Goal: Transaction & Acquisition: Purchase product/service

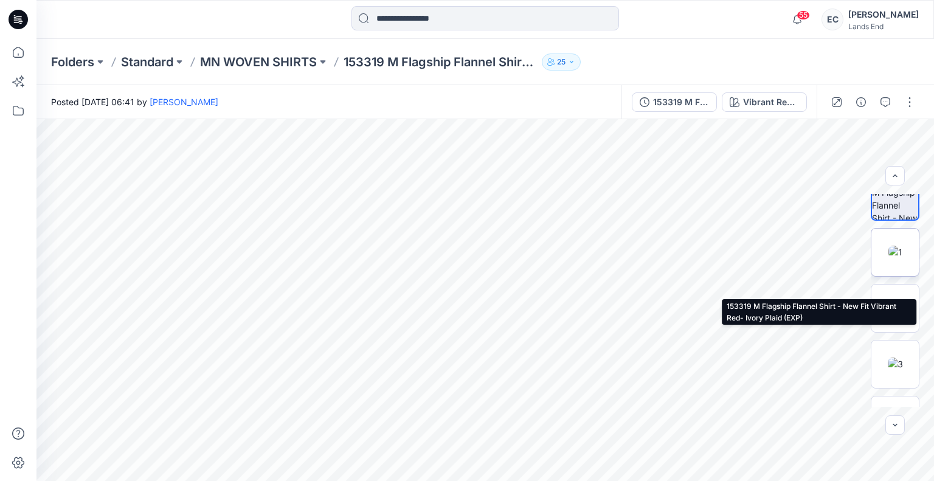
scroll to position [227, 0]
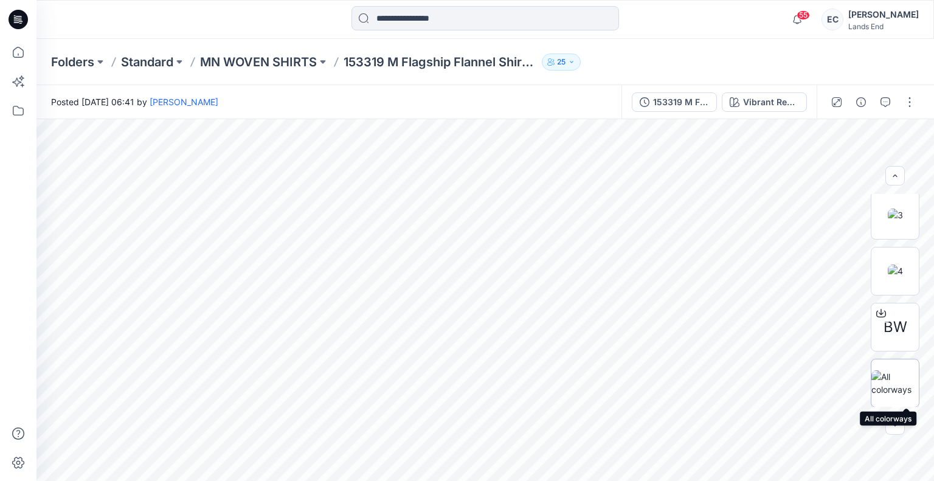
click at [898, 392] on img at bounding box center [894, 383] width 47 height 26
drag, startPoint x: 652, startPoint y: 327, endPoint x: 419, endPoint y: 326, distance: 232.8
click at [419, 326] on img at bounding box center [485, 300] width 603 height 362
click at [572, 291] on img at bounding box center [485, 300] width 603 height 362
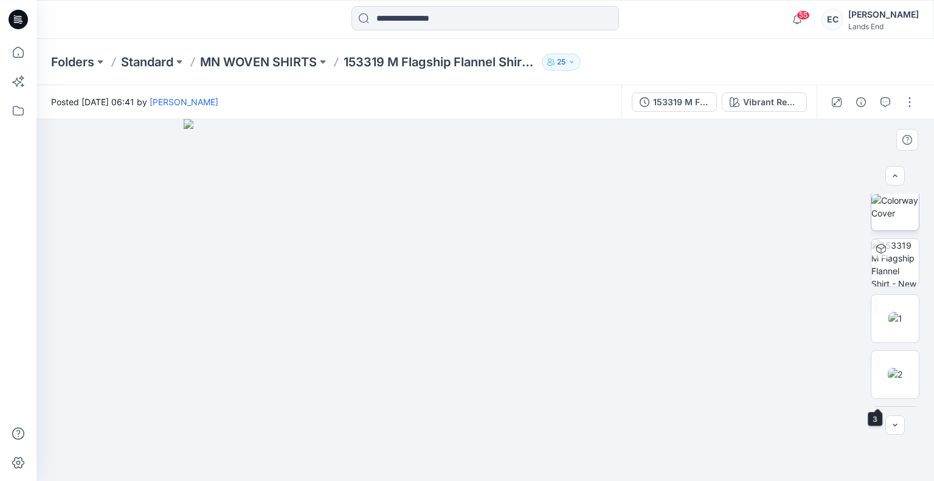
scroll to position [0, 0]
click at [900, 181] on div at bounding box center [894, 175] width 19 height 19
click at [896, 177] on div at bounding box center [894, 175] width 19 height 19
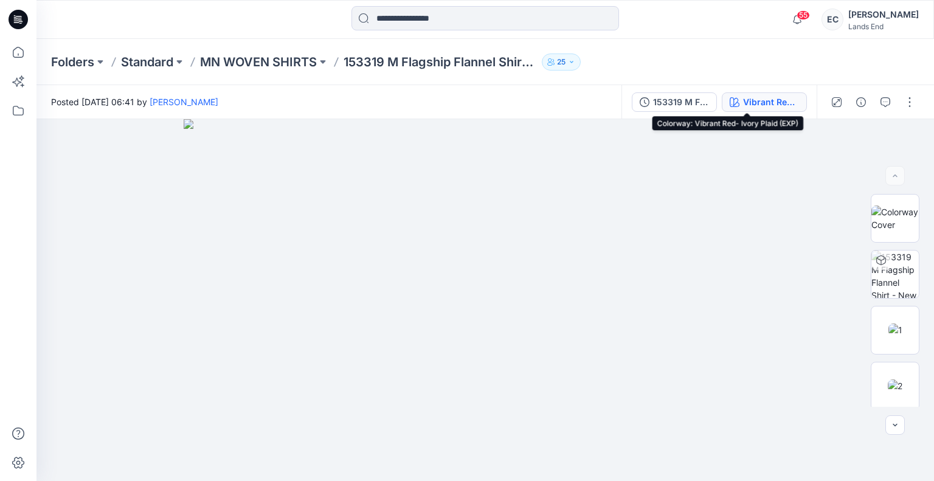
click at [751, 98] on div "Vibrant Red- Ivory Plaid (EXP)" at bounding box center [771, 101] width 56 height 13
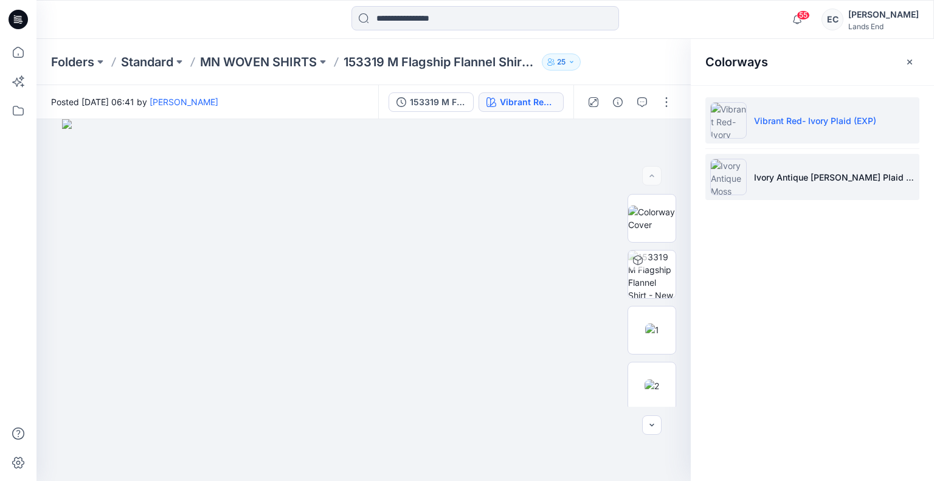
click at [822, 190] on li "Ivory Antique [PERSON_NAME] Plaid (EWS)" at bounding box center [812, 177] width 214 height 46
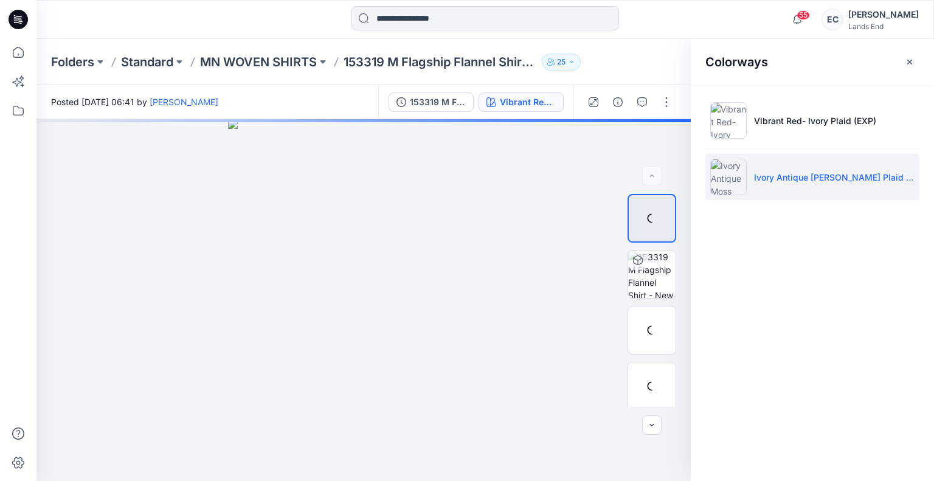
click at [822, 190] on li "Ivory Antique [PERSON_NAME] Plaid (EWS)" at bounding box center [812, 177] width 214 height 46
click at [645, 332] on img at bounding box center [652, 329] width 14 height 13
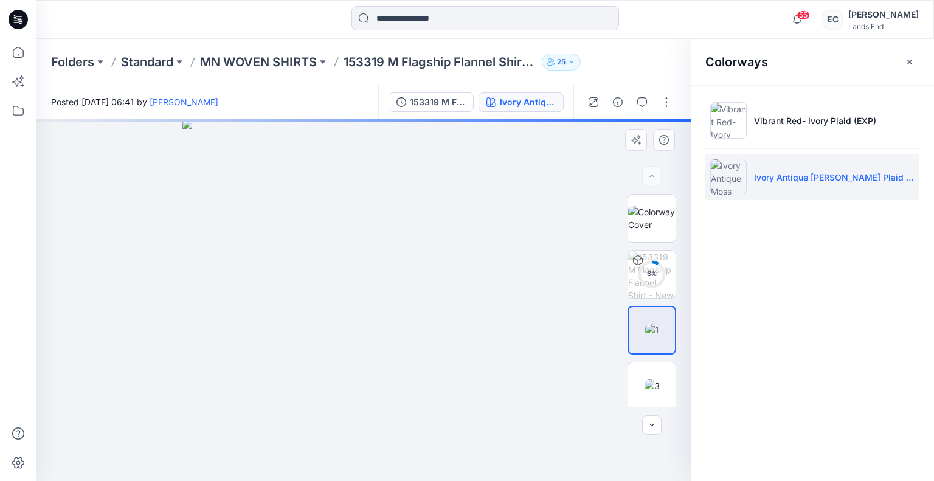
drag, startPoint x: 326, startPoint y: 238, endPoint x: 341, endPoint y: 235, distance: 15.4
click at [326, 238] on img at bounding box center [363, 300] width 362 height 362
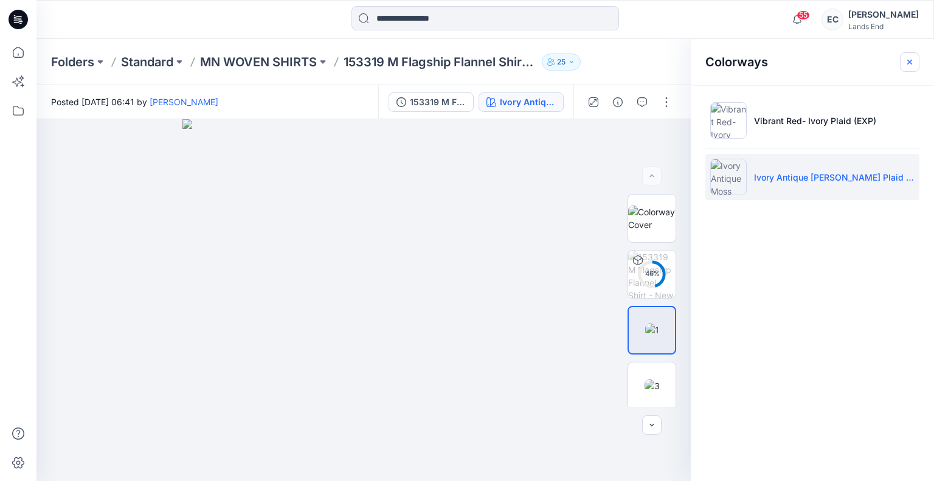
click at [910, 57] on icon "button" at bounding box center [909, 62] width 10 height 10
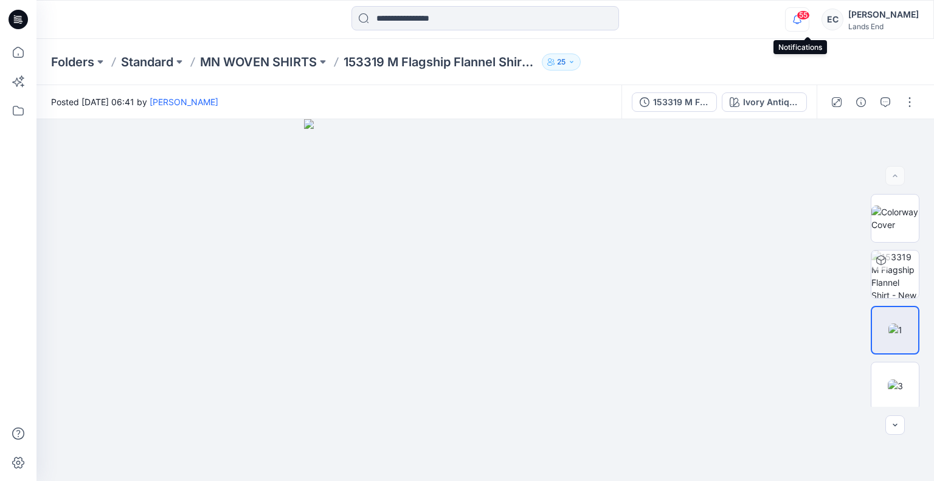
click at [802, 20] on icon "button" at bounding box center [796, 19] width 23 height 24
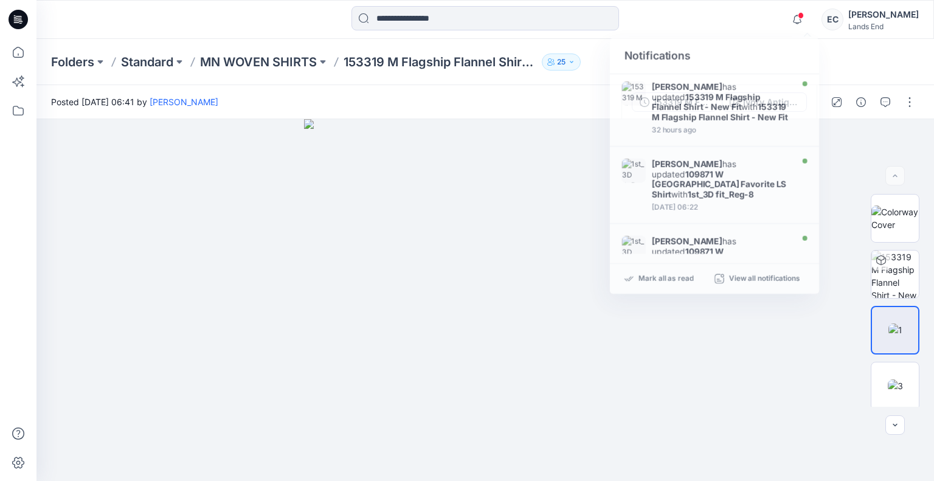
click at [720, 26] on div "Notifications [PERSON_NAME] has updated 153319 M Flagship Flannel Shirt - New F…" at bounding box center [484, 19] width 896 height 27
